Goal: Transaction & Acquisition: Purchase product/service

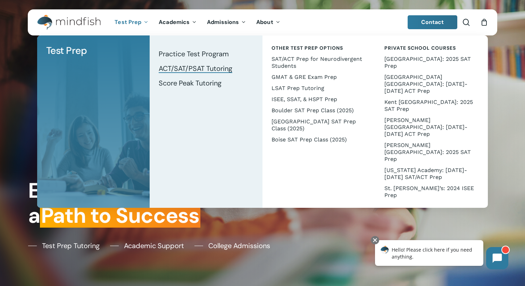
click at [172, 66] on span "ACT/SAT/PSAT Tutoring" at bounding box center [196, 68] width 74 height 9
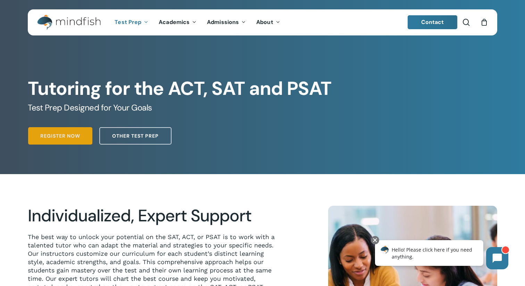
click at [61, 138] on span "Register Now" at bounding box center [60, 135] width 40 height 7
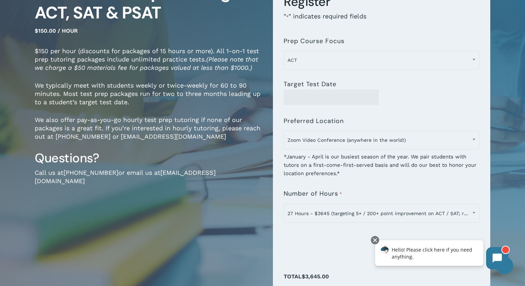
scroll to position [86, 0]
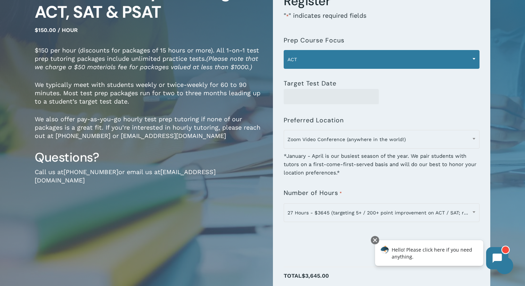
click at [340, 57] on span "ACT" at bounding box center [381, 59] width 195 height 15
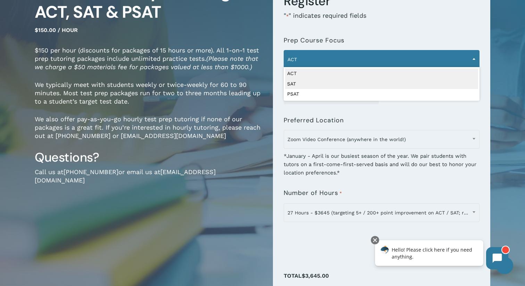
select select "***"
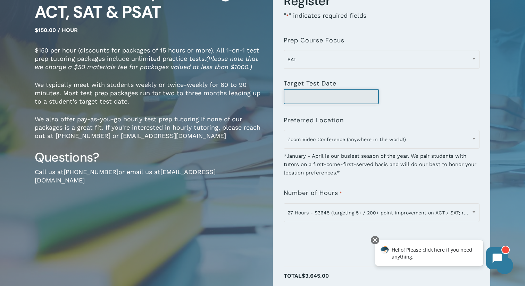
click at [338, 92] on input "Target Test Date" at bounding box center [331, 96] width 95 height 15
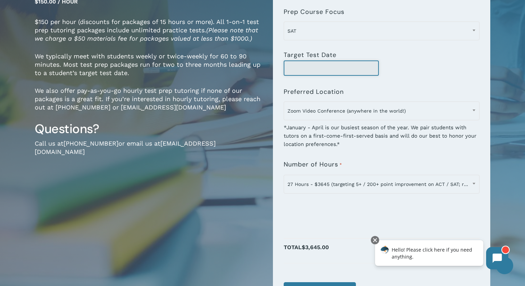
scroll to position [121, 0]
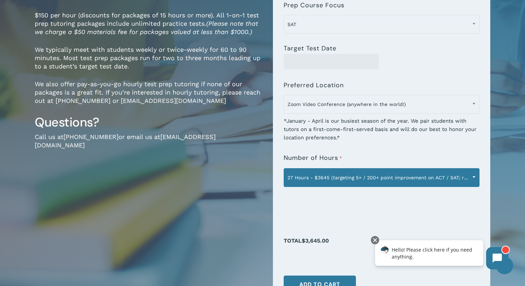
click at [362, 172] on span "27 Hours - $3645 (targeting 5+ / 200+ point improvement on ACT / SAT; reg. $405…" at bounding box center [381, 177] width 195 height 15
